Goal: Complete application form

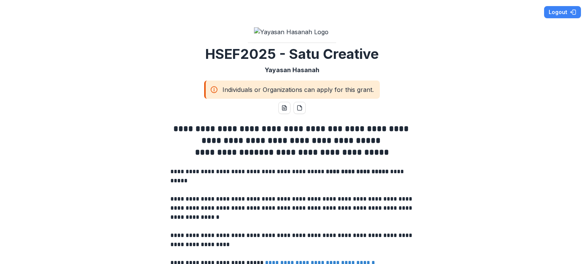
scroll to position [76, 0]
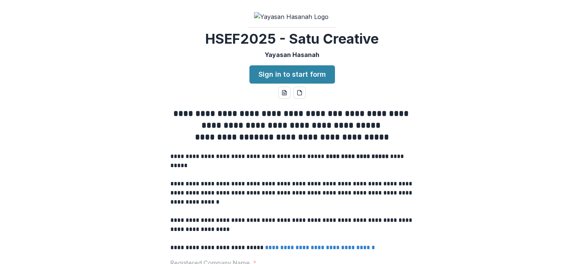
scroll to position [1414, 0]
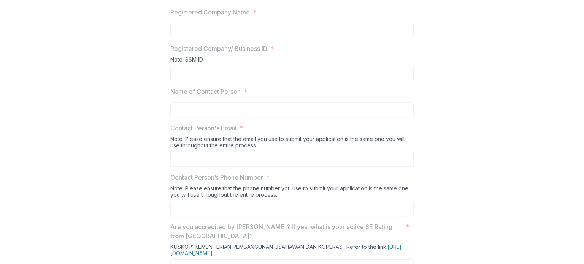
scroll to position [272, 0]
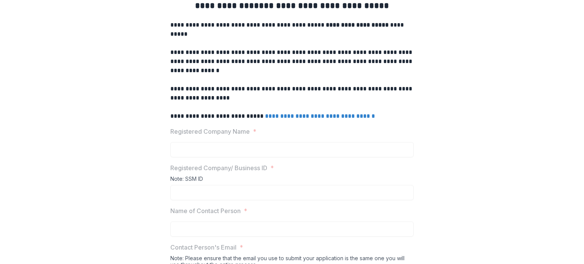
scroll to position [135, 0]
